Goal: Check status

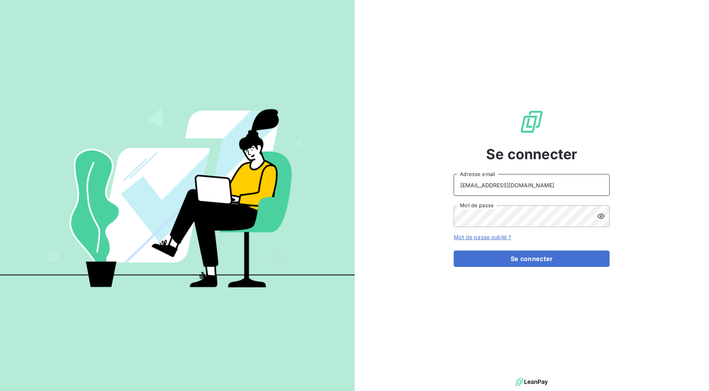
click at [537, 196] on input "[EMAIL_ADDRESS][DOMAIN_NAME]" at bounding box center [532, 185] width 156 height 22
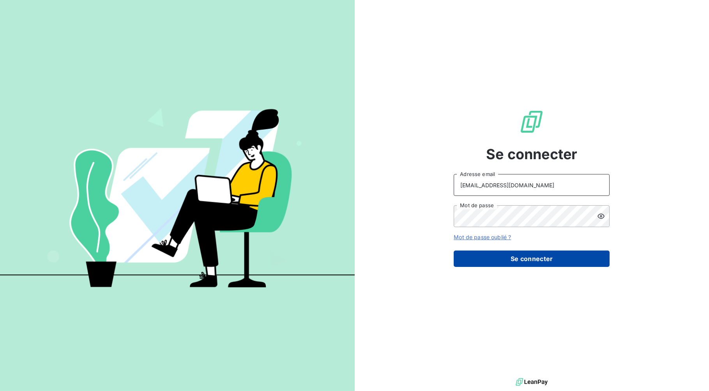
type input "[EMAIL_ADDRESS][DOMAIN_NAME]"
click at [539, 262] on button "Se connecter" at bounding box center [532, 258] width 156 height 16
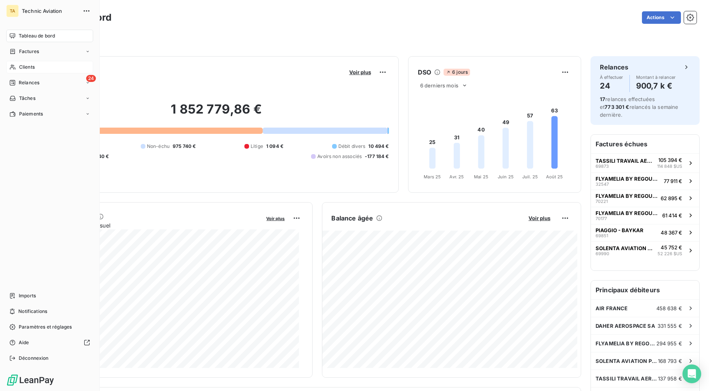
click at [14, 70] on icon at bounding box center [12, 67] width 7 height 6
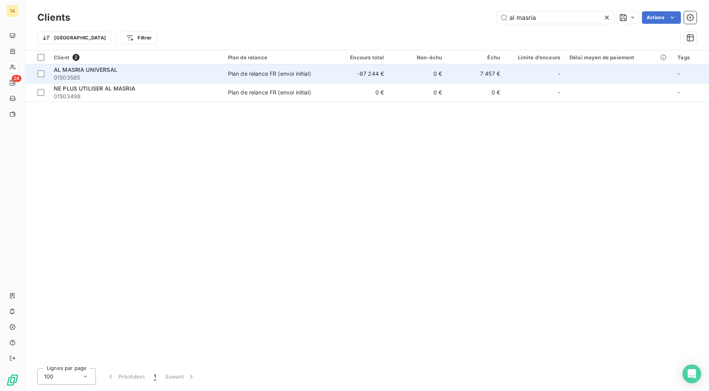
type input "al masria"
click at [285, 76] on div "Plan de relance FR (envoi initial)" at bounding box center [269, 74] width 83 height 8
